Goal: Find specific page/section: Find specific page/section

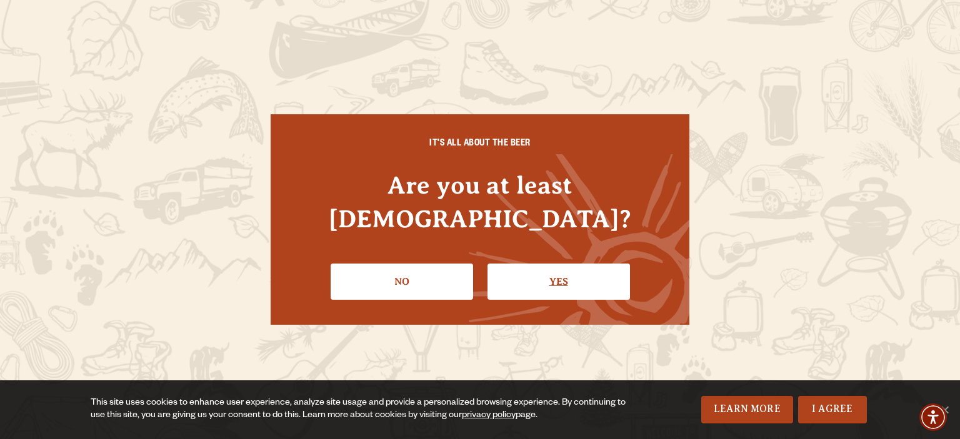
click at [562, 267] on link "Yes" at bounding box center [558, 282] width 142 height 36
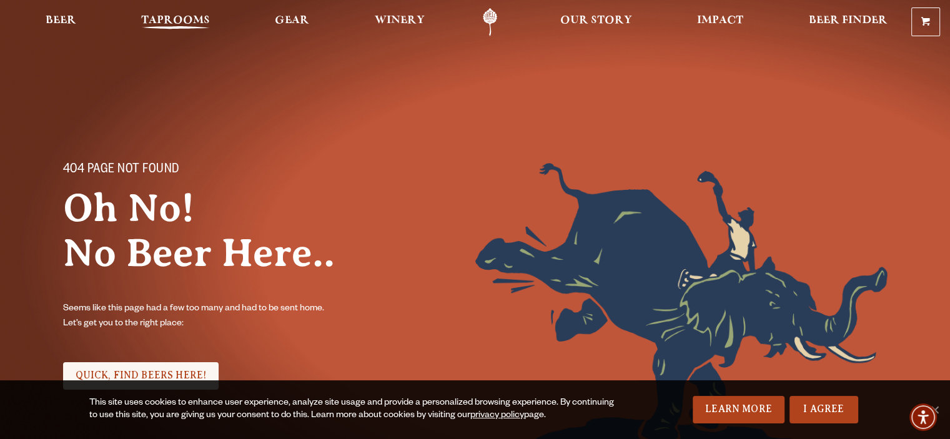
click at [199, 16] on span "Taprooms" at bounding box center [175, 21] width 69 height 10
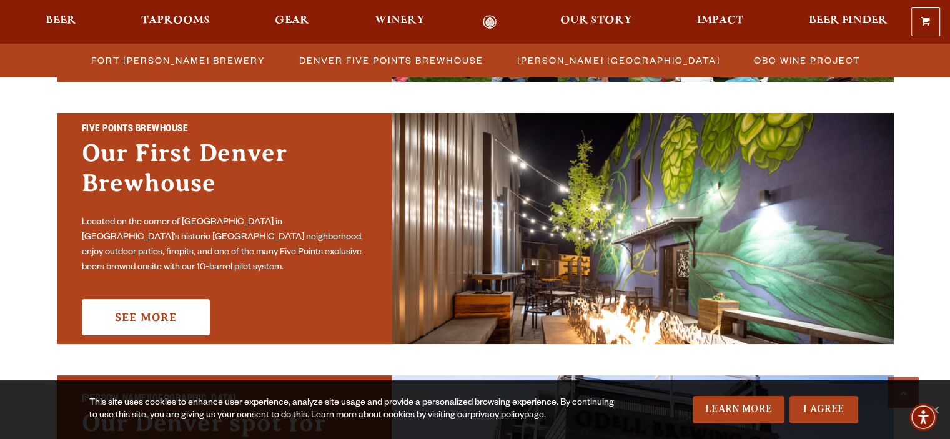
scroll to position [620, 0]
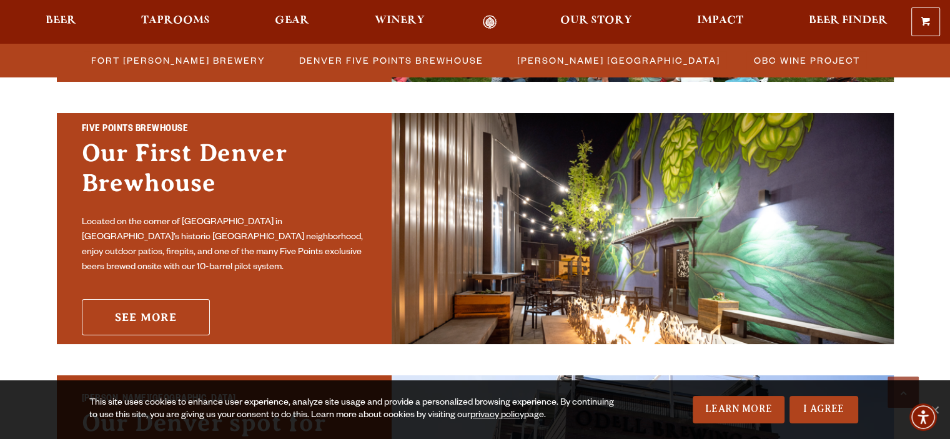
click at [157, 311] on link "See More" at bounding box center [146, 317] width 128 height 36
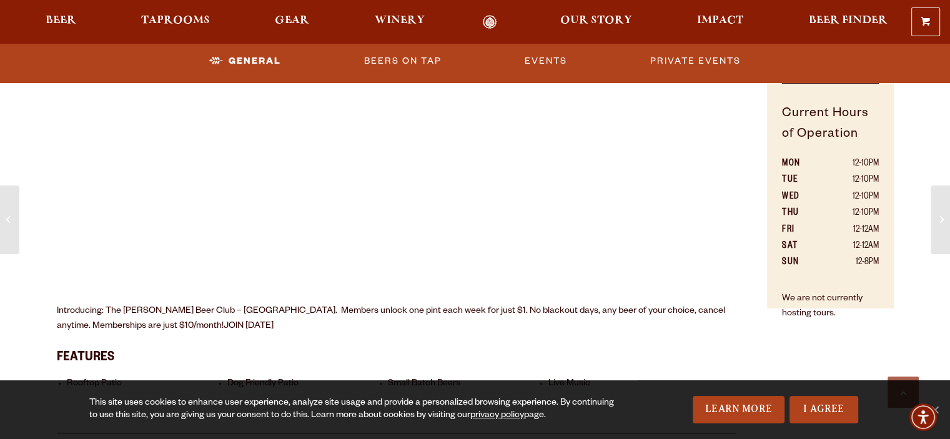
scroll to position [1127, 0]
